Goal: Transaction & Acquisition: Book appointment/travel/reservation

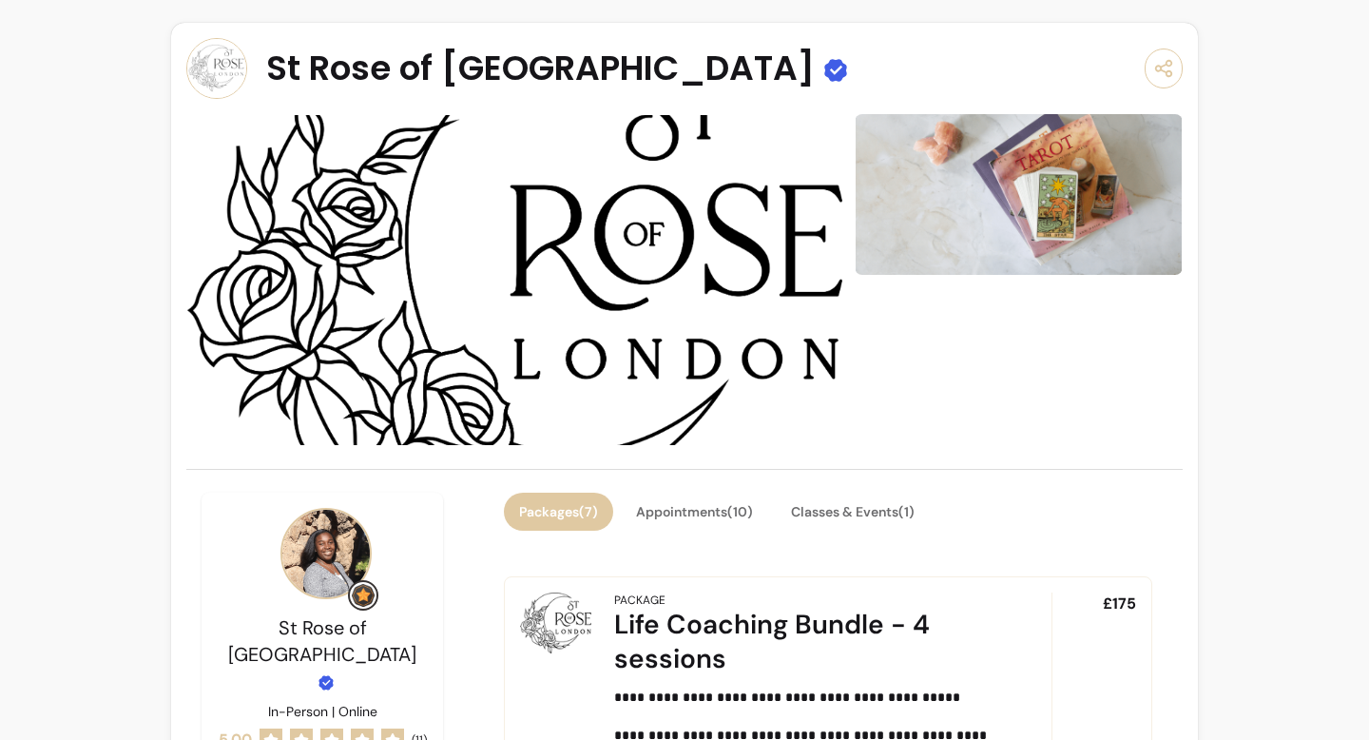
scroll to position [340, 0]
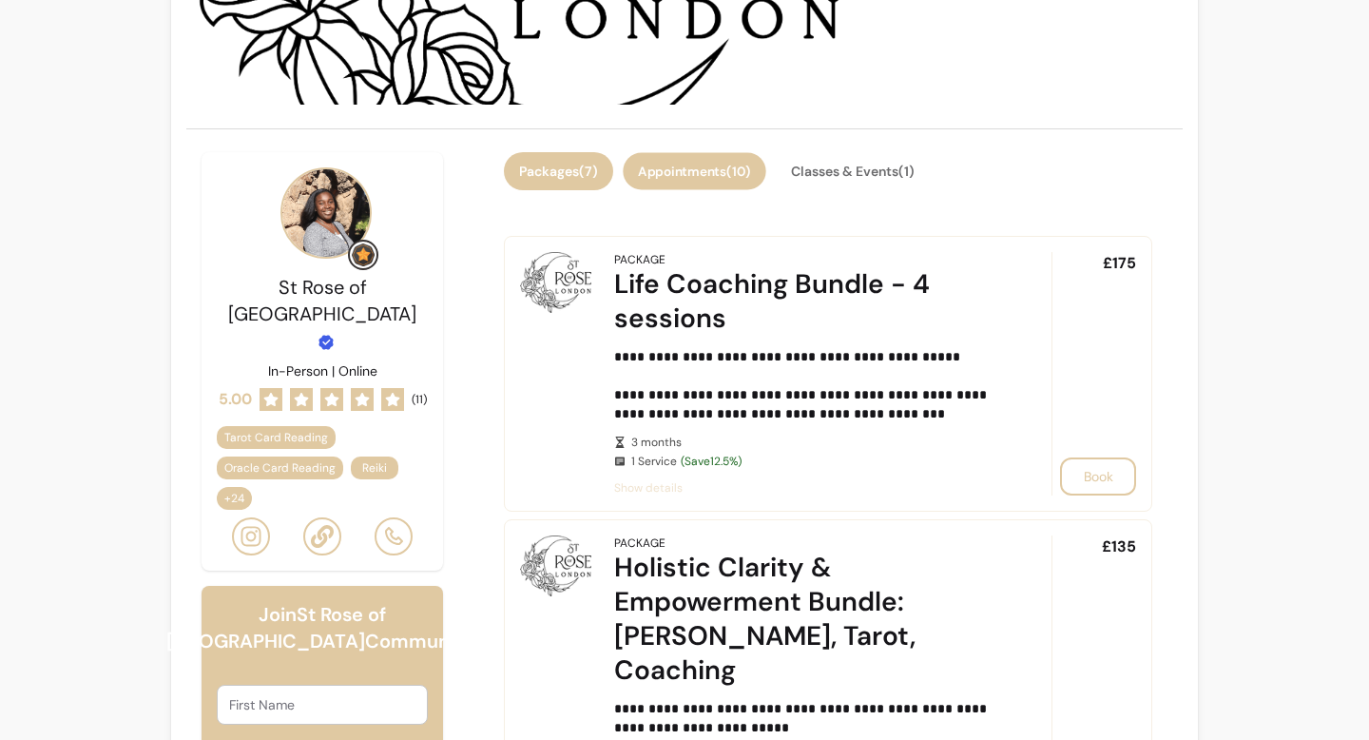
click at [724, 179] on button "Appointments ( 10 )" at bounding box center [694, 171] width 143 height 37
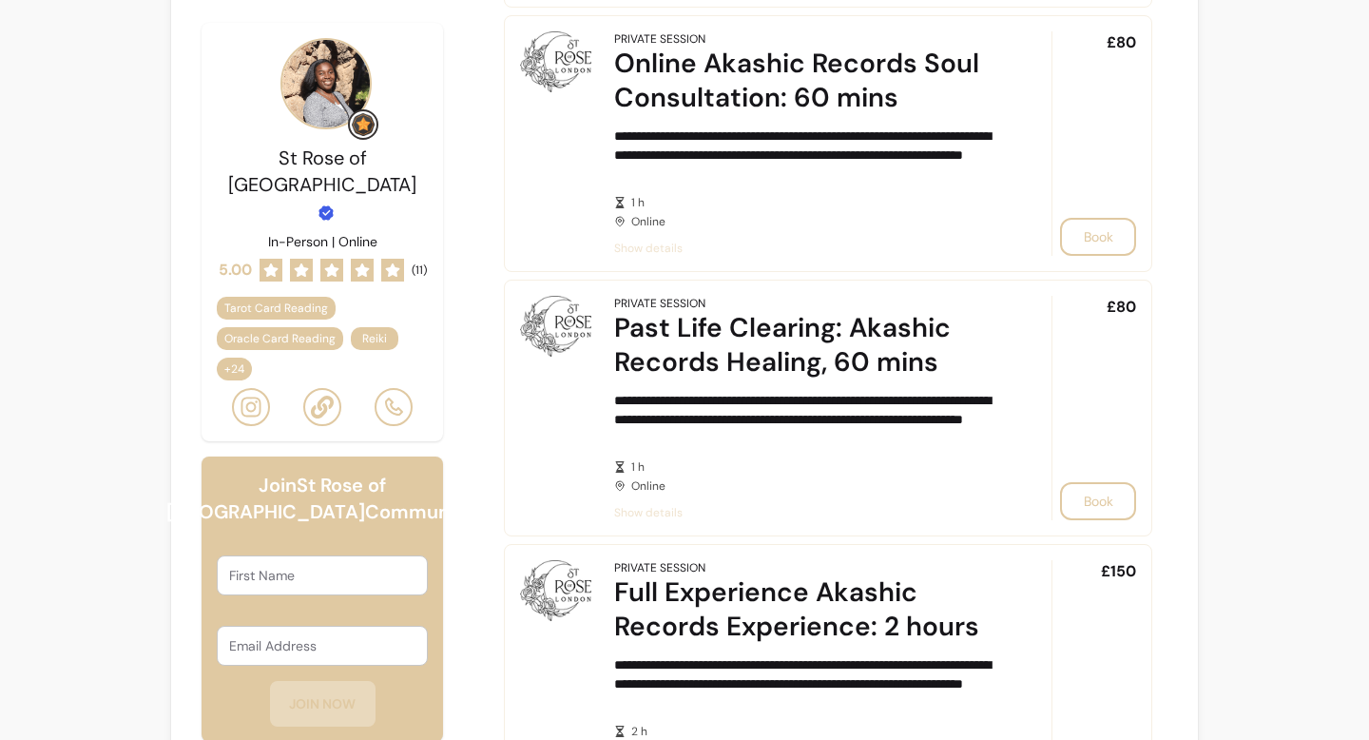
scroll to position [1964, 0]
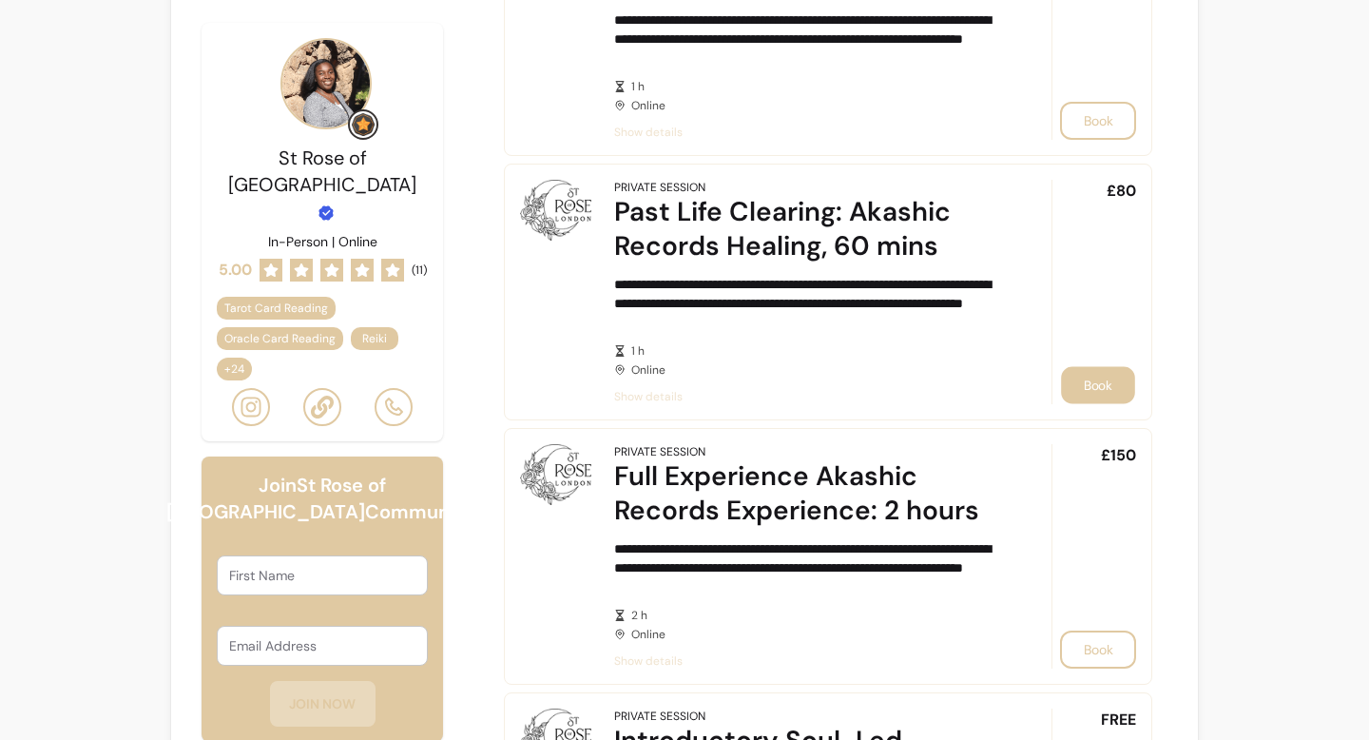
click at [1112, 382] on button "Book" at bounding box center [1098, 385] width 74 height 37
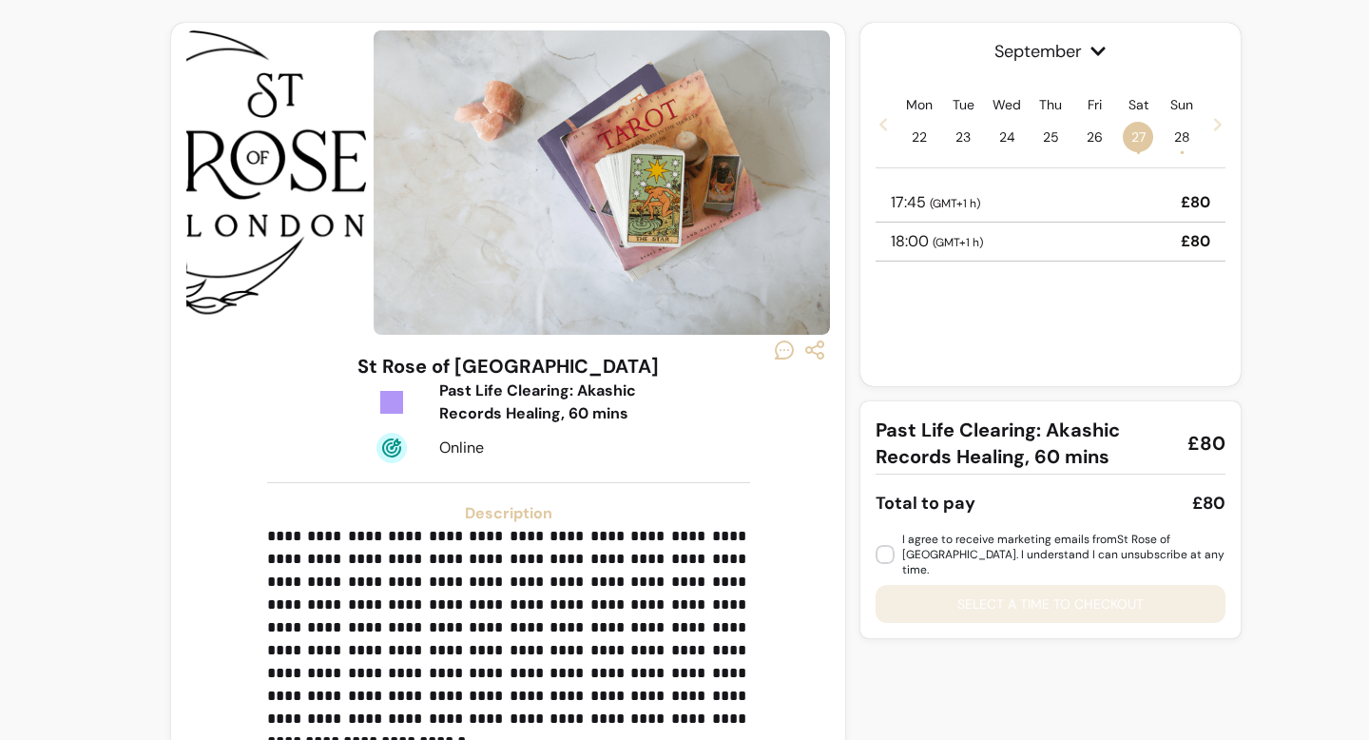
click at [1150, 196] on div "17:45 ( GMT+1 h ) £80" at bounding box center [1051, 203] width 350 height 39
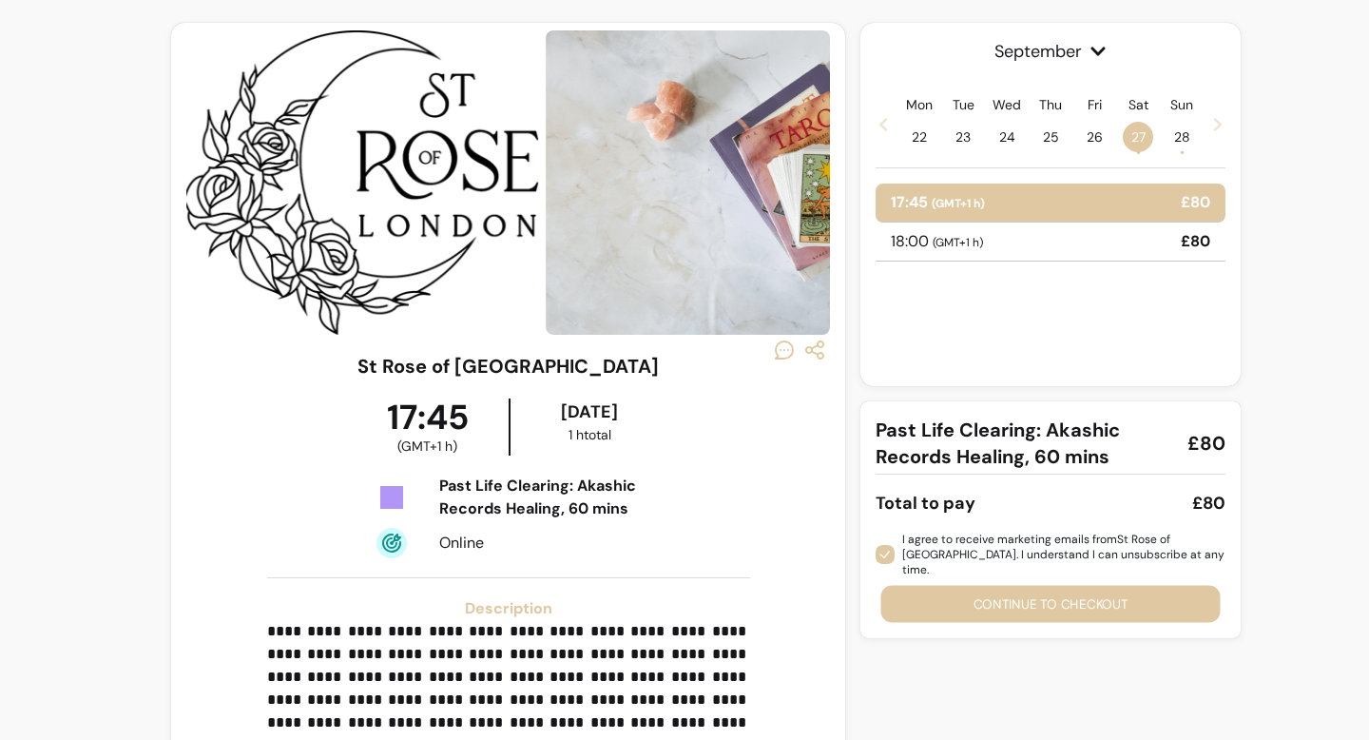
click at [964, 588] on button "Continue to checkout" at bounding box center [1050, 604] width 339 height 37
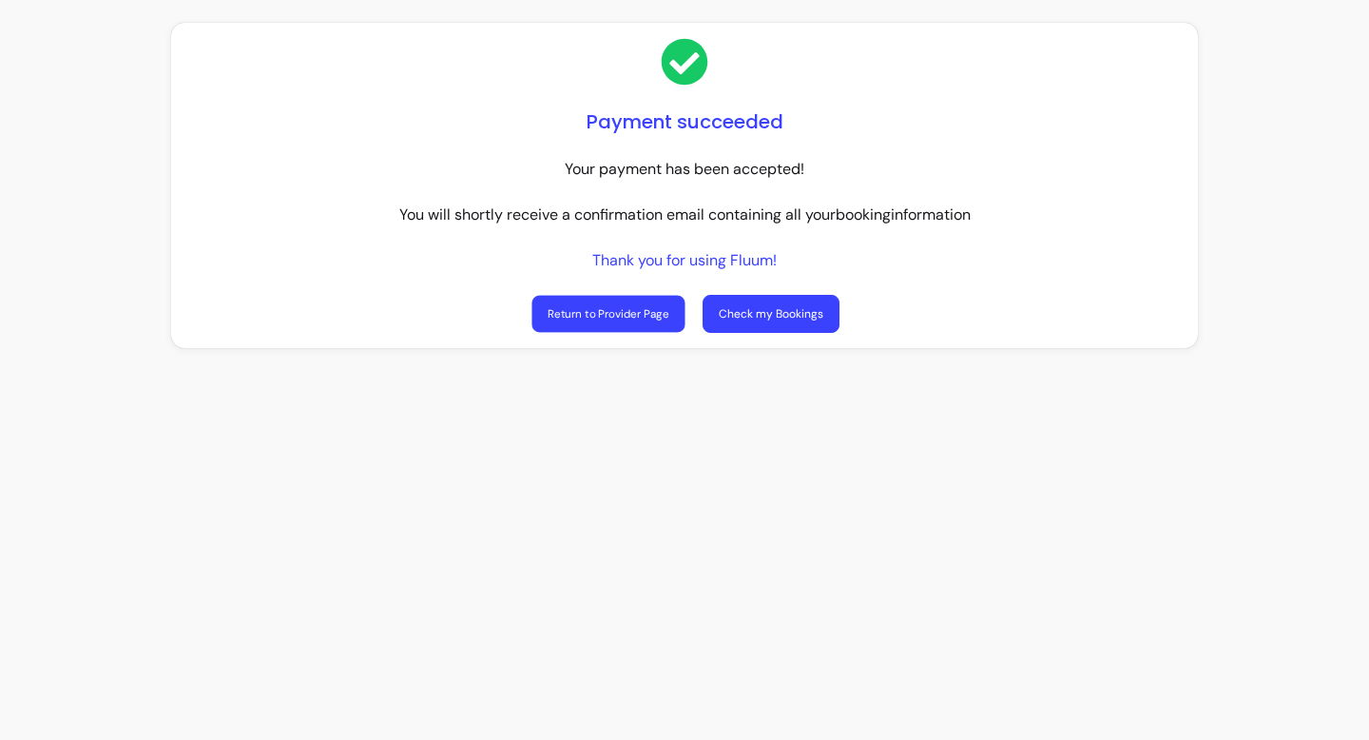
click at [625, 317] on link "Return to Provider Page" at bounding box center [608, 314] width 153 height 37
